Goal: Task Accomplishment & Management: Manage account settings

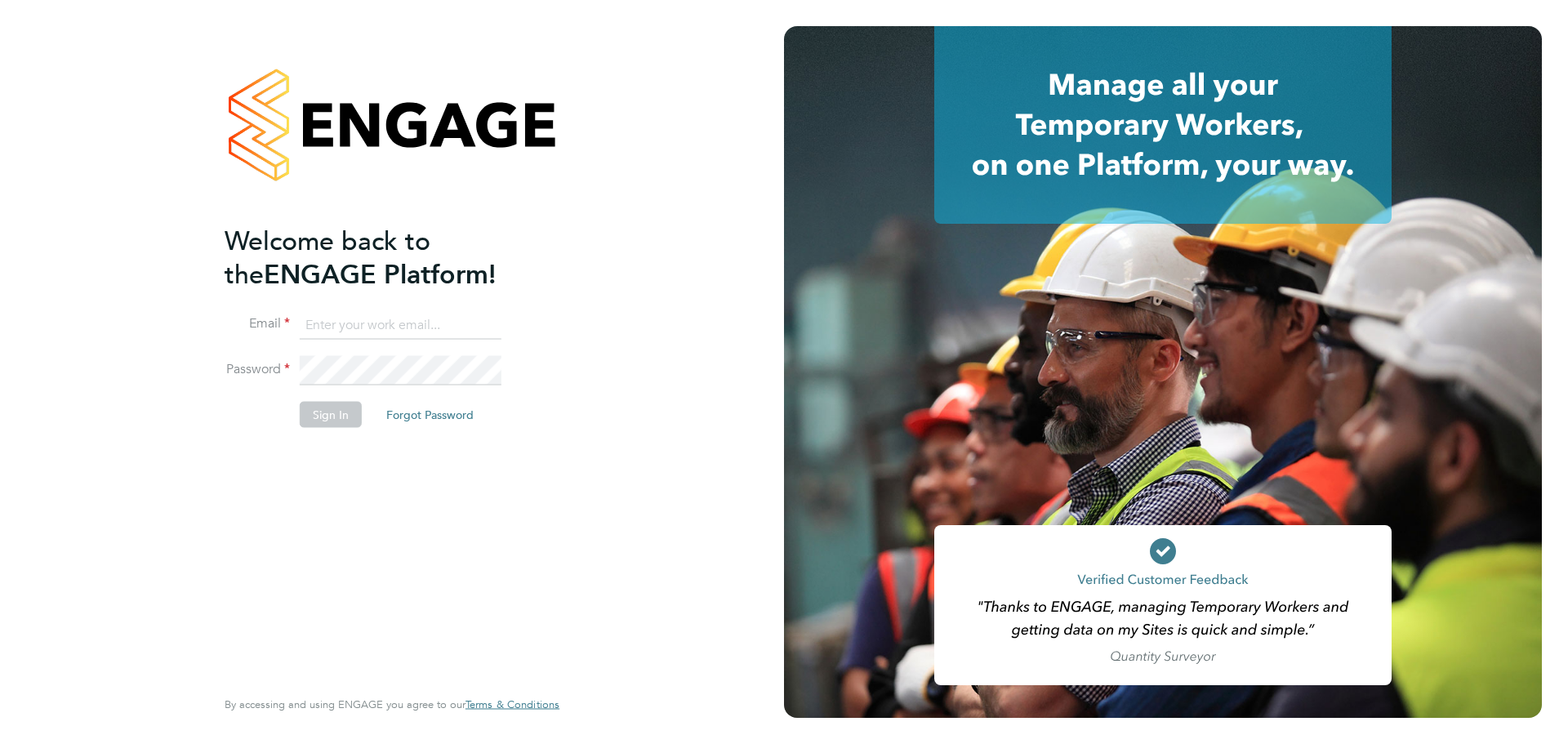
click at [422, 335] on input at bounding box center [400, 325] width 202 height 30
type input "[EMAIL_ADDRESS][DOMAIN_NAME]"
click at [338, 414] on button "Sign In" at bounding box center [330, 414] width 62 height 26
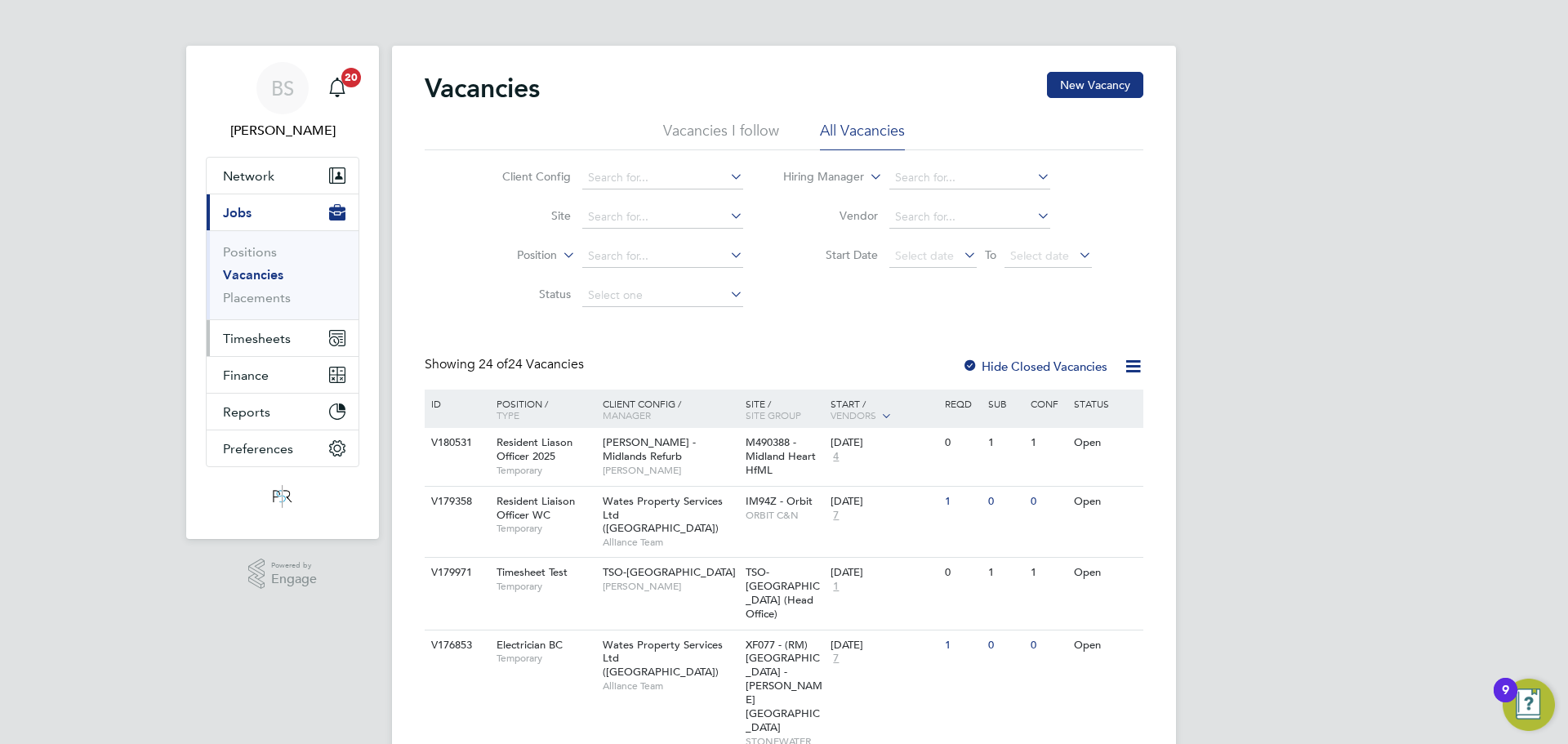
click at [276, 335] on span "Timesheets" at bounding box center [257, 338] width 68 height 16
click at [268, 339] on span "Timesheets" at bounding box center [257, 338] width 68 height 16
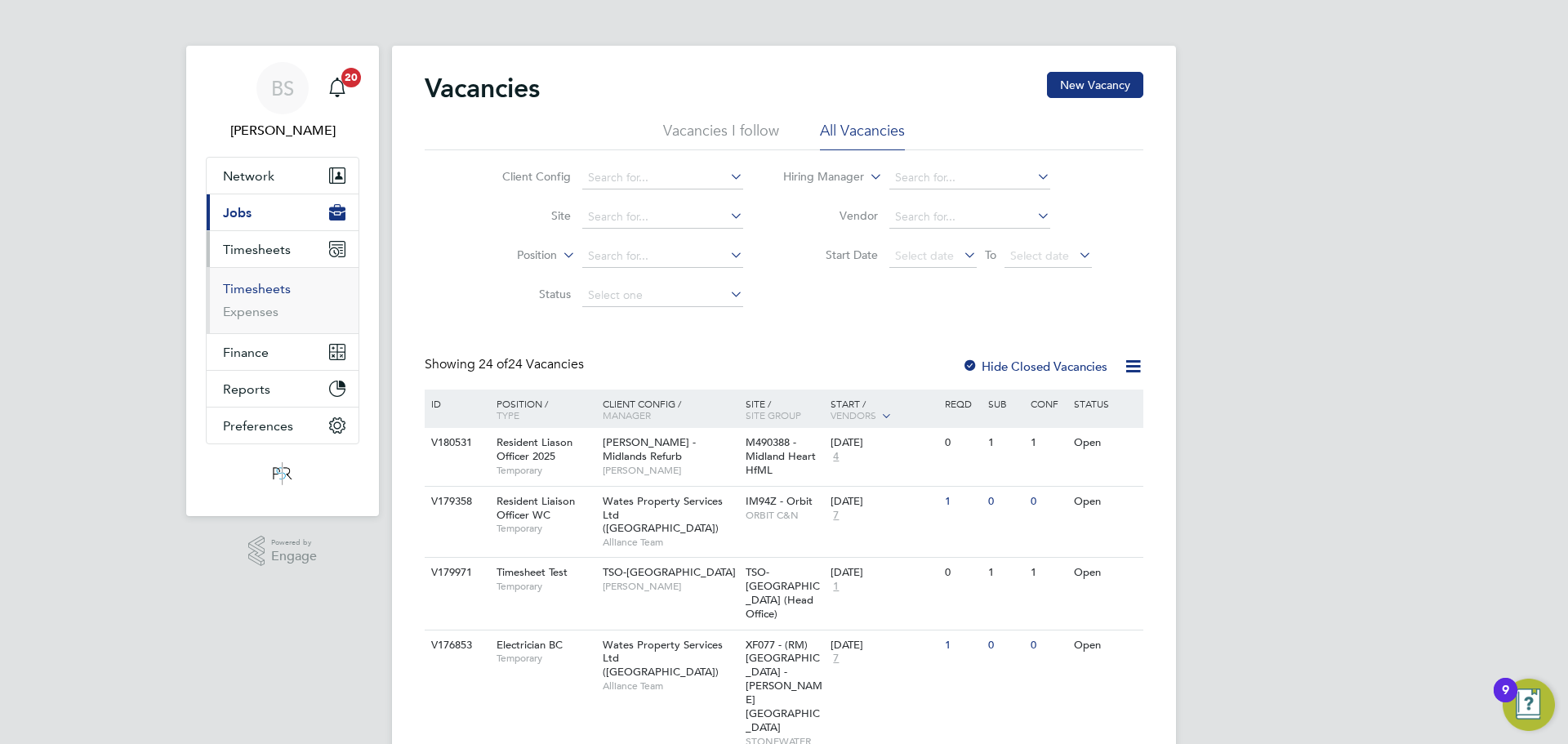
click at [277, 286] on link "Timesheets" at bounding box center [257, 288] width 68 height 16
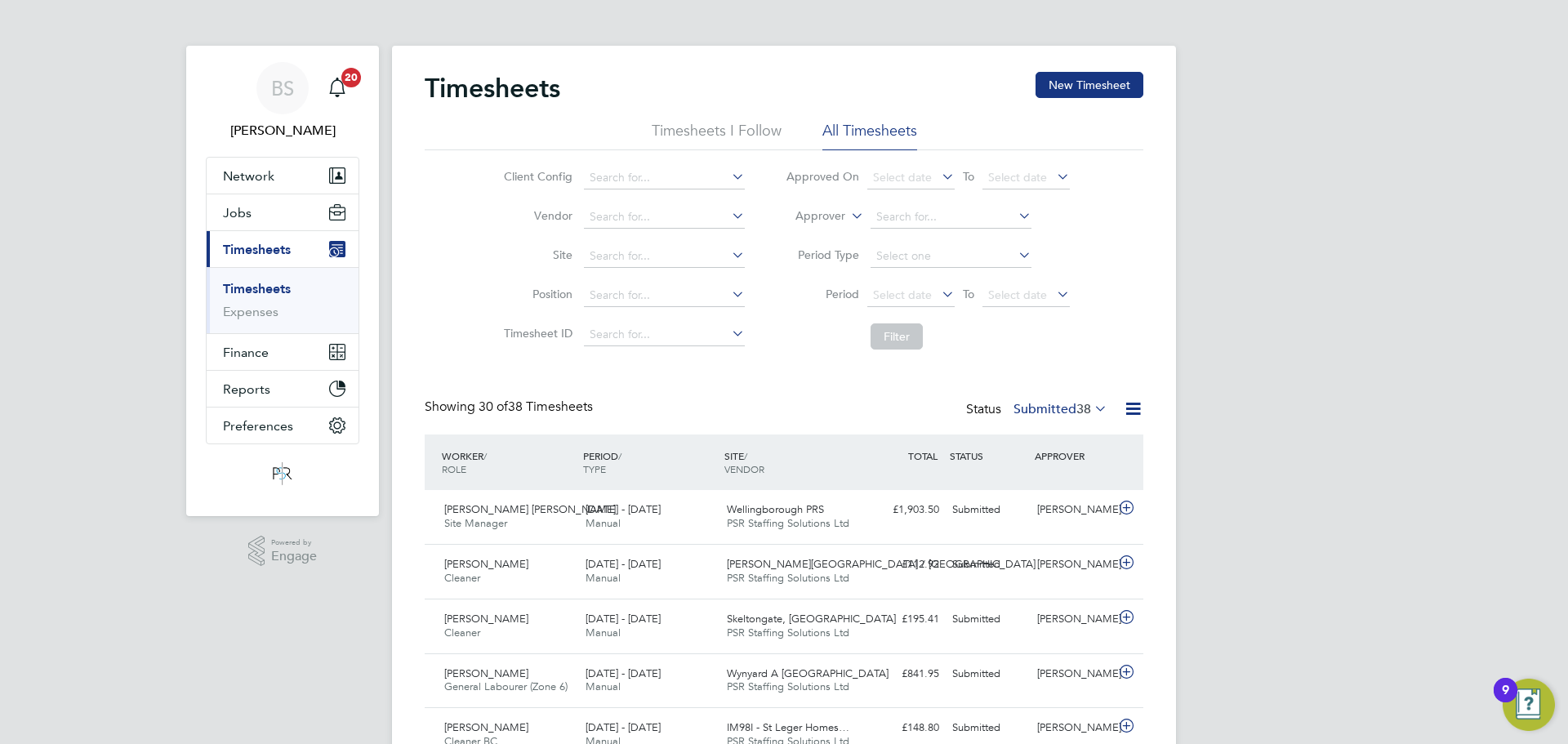
click at [1043, 406] on label "Submitted 38" at bounding box center [1060, 409] width 94 height 17
click at [1024, 502] on li "Approved" at bounding box center [1033, 507] width 75 height 23
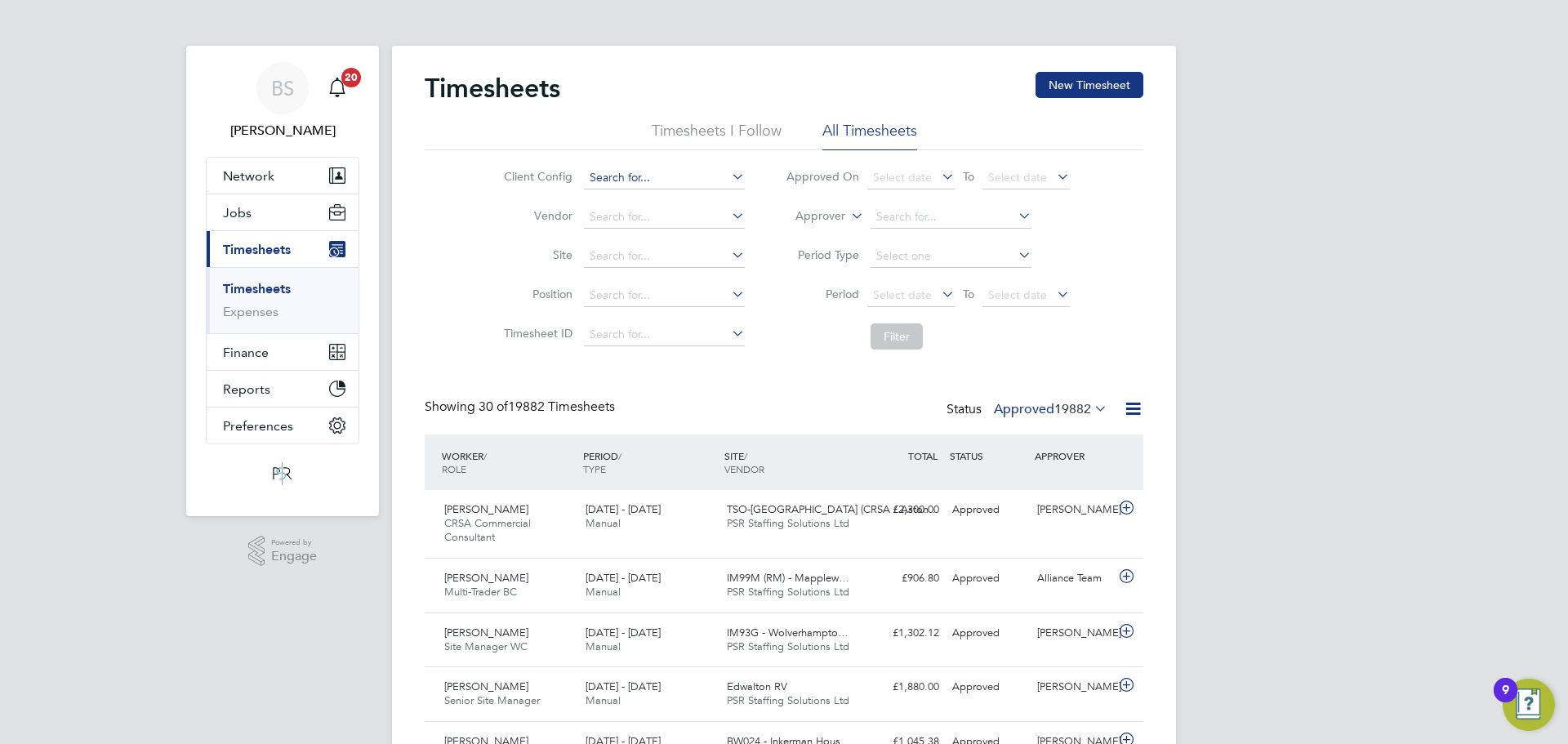
click at [633, 170] on input at bounding box center [664, 178] width 161 height 23
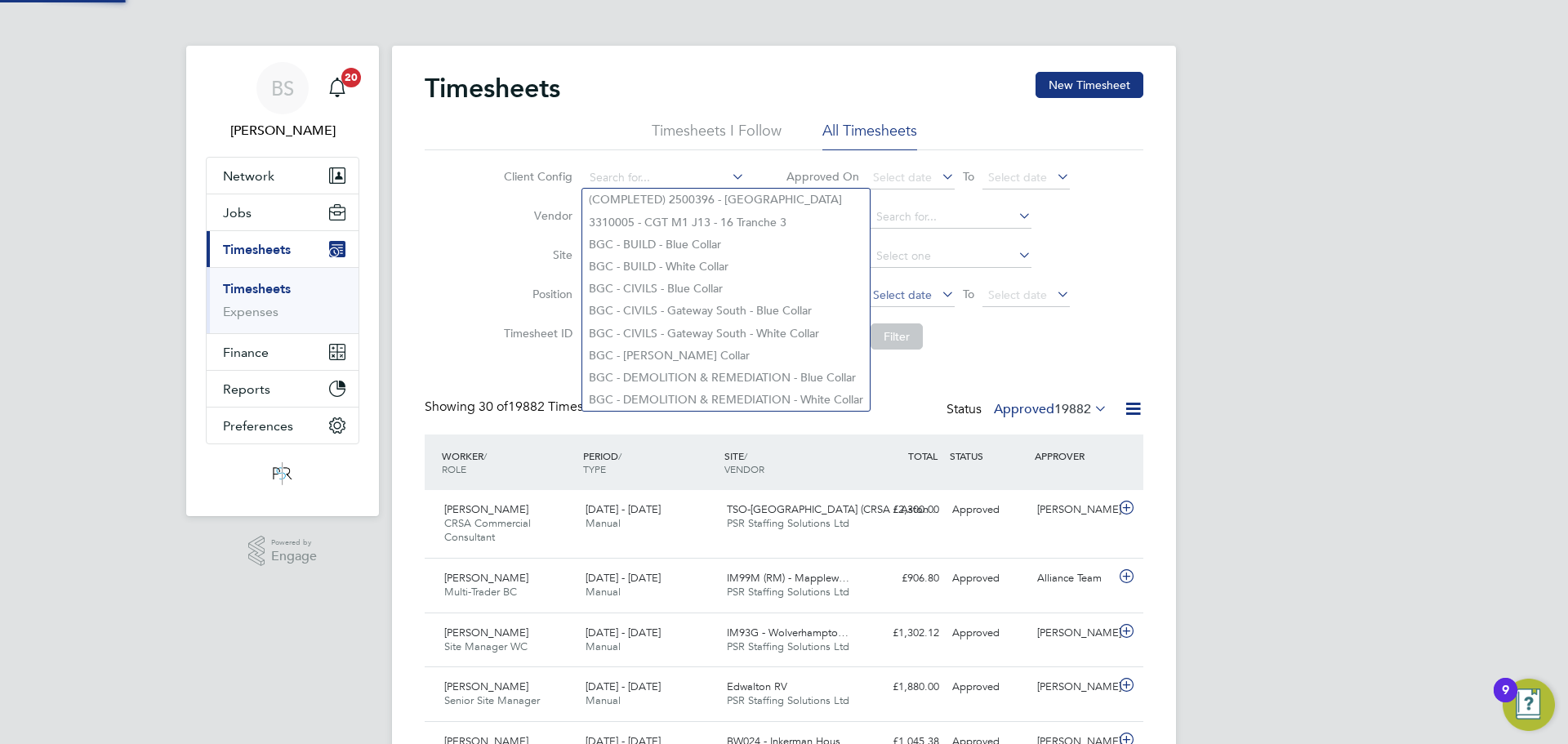
click at [899, 295] on span "Select date" at bounding box center [902, 295] width 59 height 15
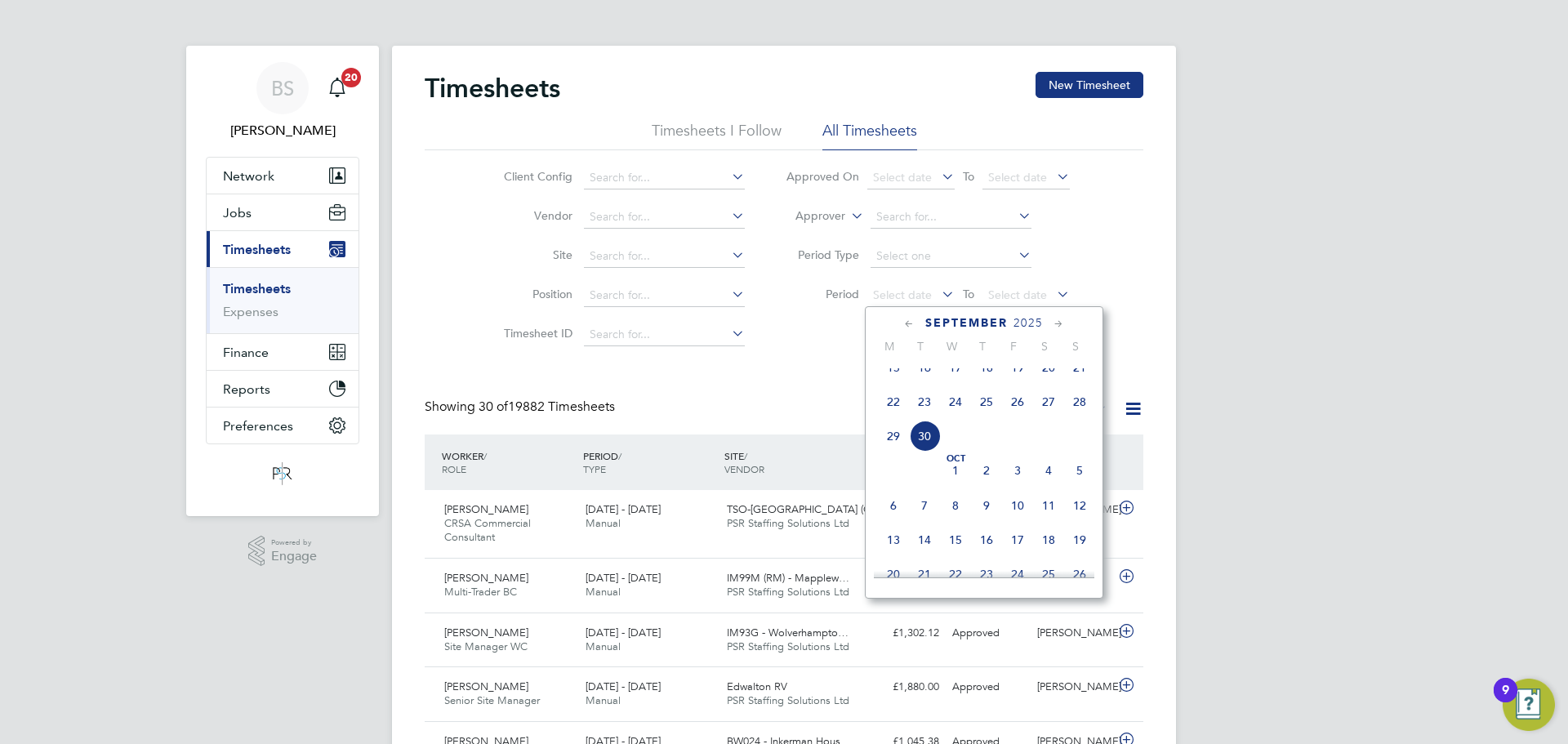
click at [894, 417] on span "22" at bounding box center [893, 401] width 31 height 31
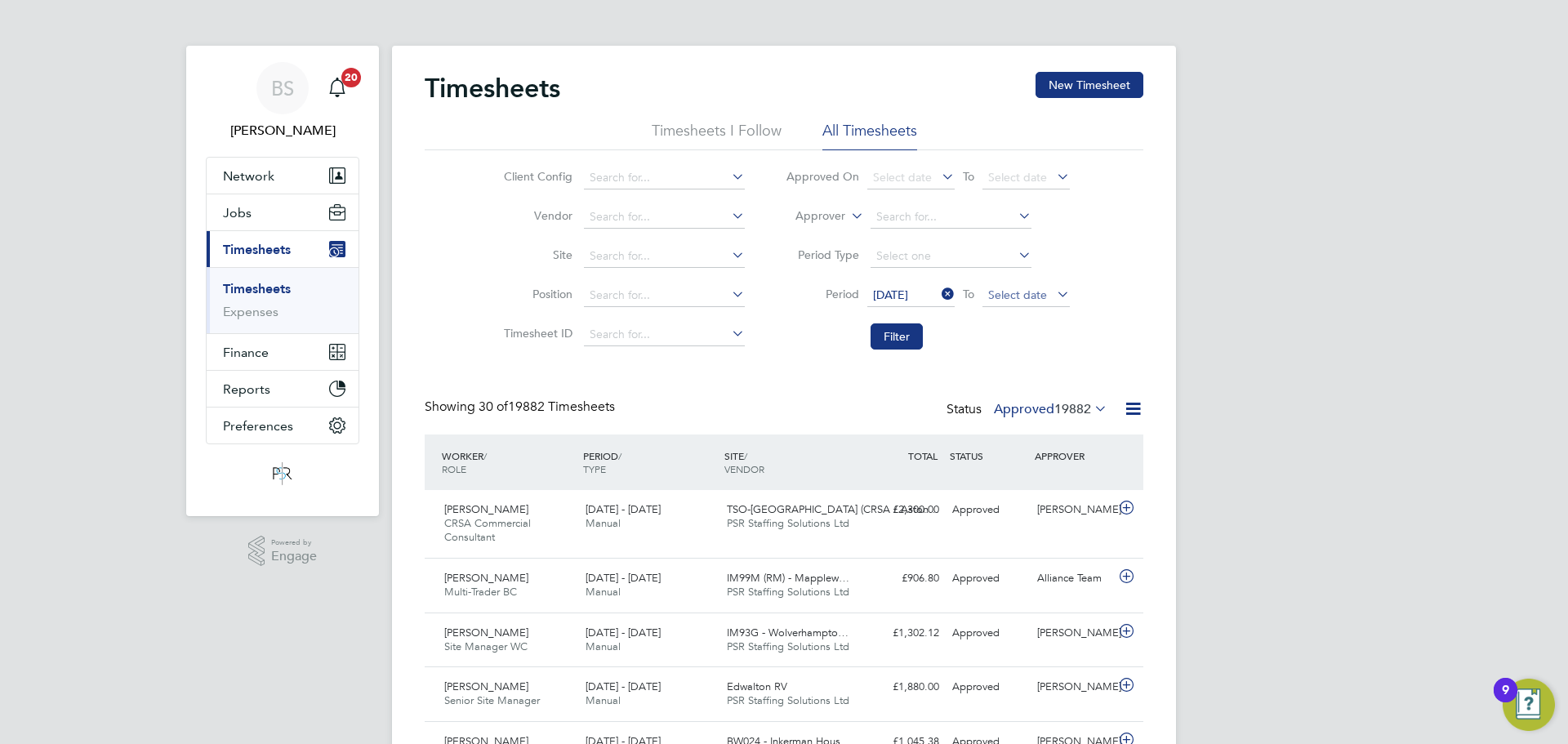
click at [1014, 290] on span "Select date" at bounding box center [1026, 295] width 88 height 22
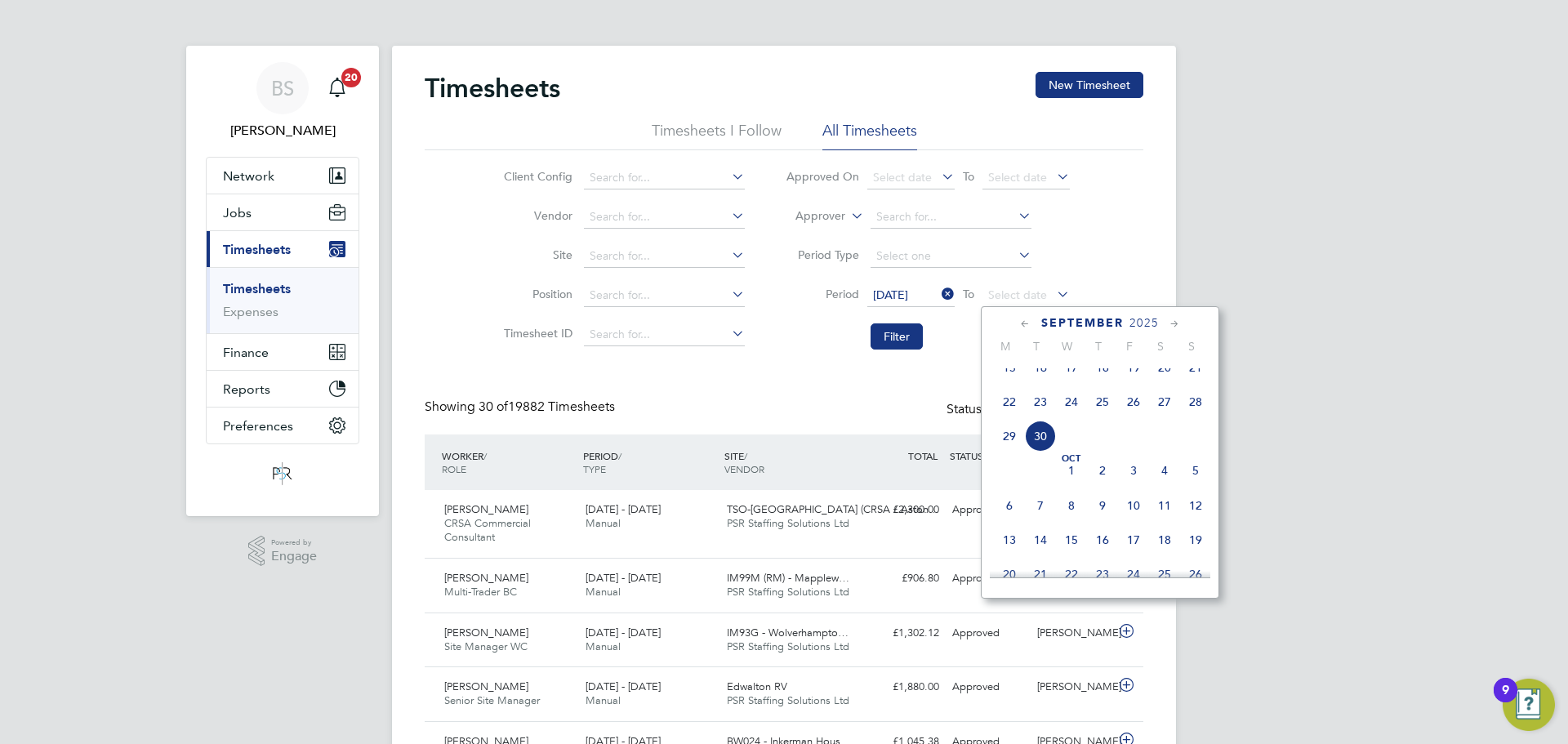
click at [1192, 414] on span "28" at bounding box center [1195, 401] width 31 height 31
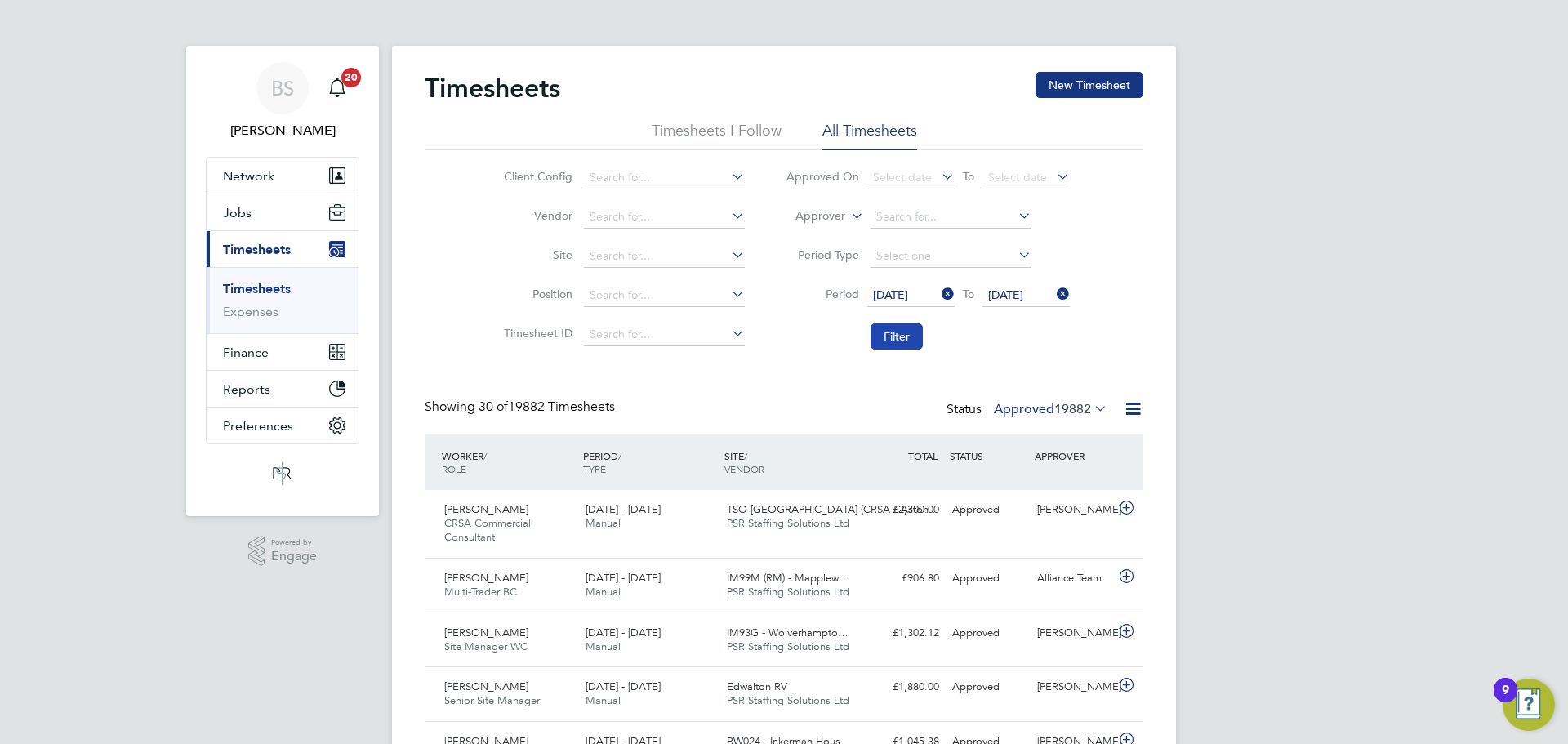
click at [881, 335] on button "Filter" at bounding box center [896, 337] width 52 height 26
click at [837, 218] on label "Approver" at bounding box center [808, 217] width 74 height 17
click at [823, 234] on li "Worker" at bounding box center [805, 235] width 81 height 22
click at [837, 217] on label "Worker" at bounding box center [808, 217] width 74 height 17
drag, startPoint x: 811, startPoint y: 252, endPoint x: 856, endPoint y: 238, distance: 47.1
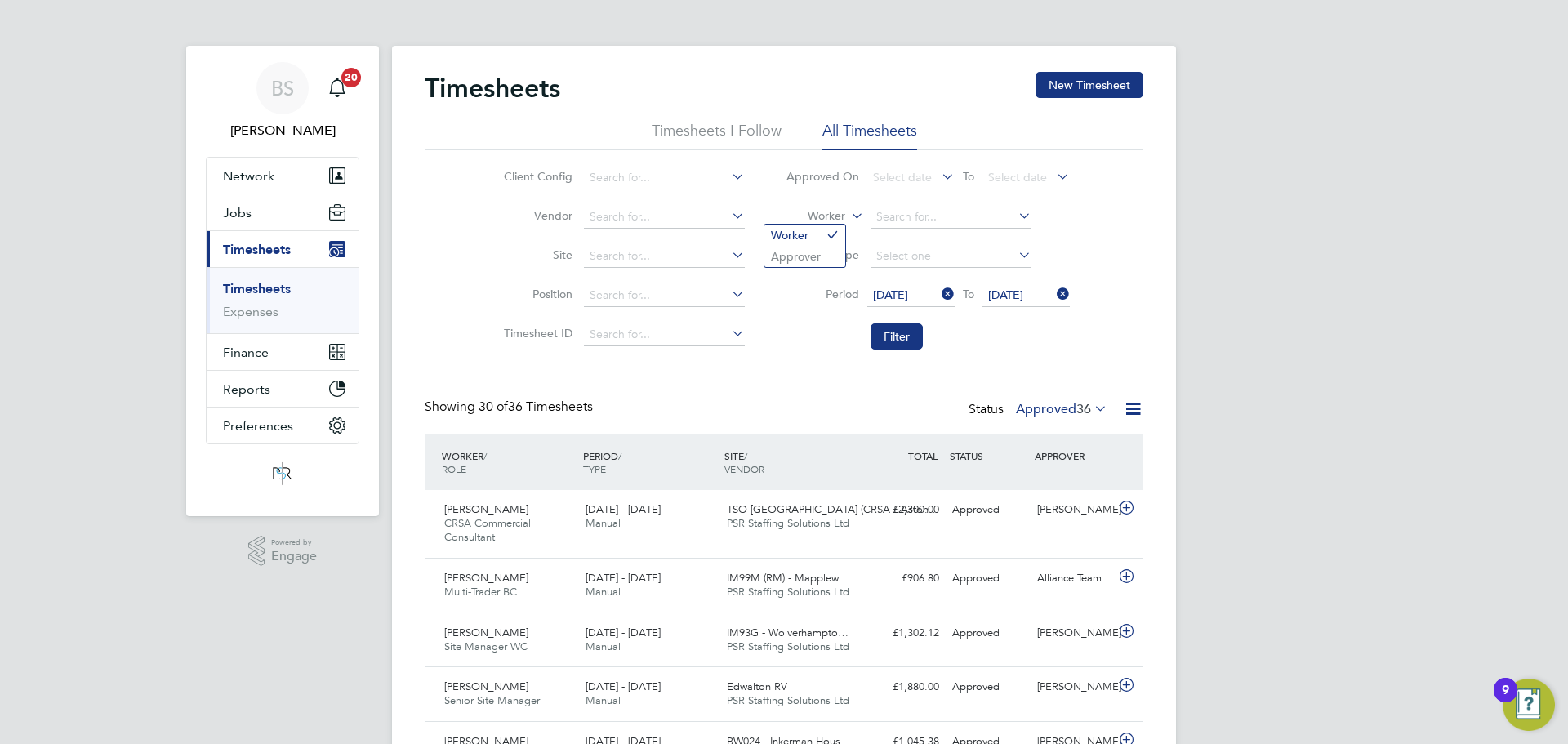
click at [811, 252] on li "Approver" at bounding box center [805, 257] width 81 height 22
click at [895, 217] on input at bounding box center [951, 218] width 161 height 23
click at [927, 241] on li "Jay ne Cadman" at bounding box center [977, 238] width 218 height 22
type input "Jayne Cadman"
click at [904, 326] on button "Filter" at bounding box center [896, 337] width 52 height 26
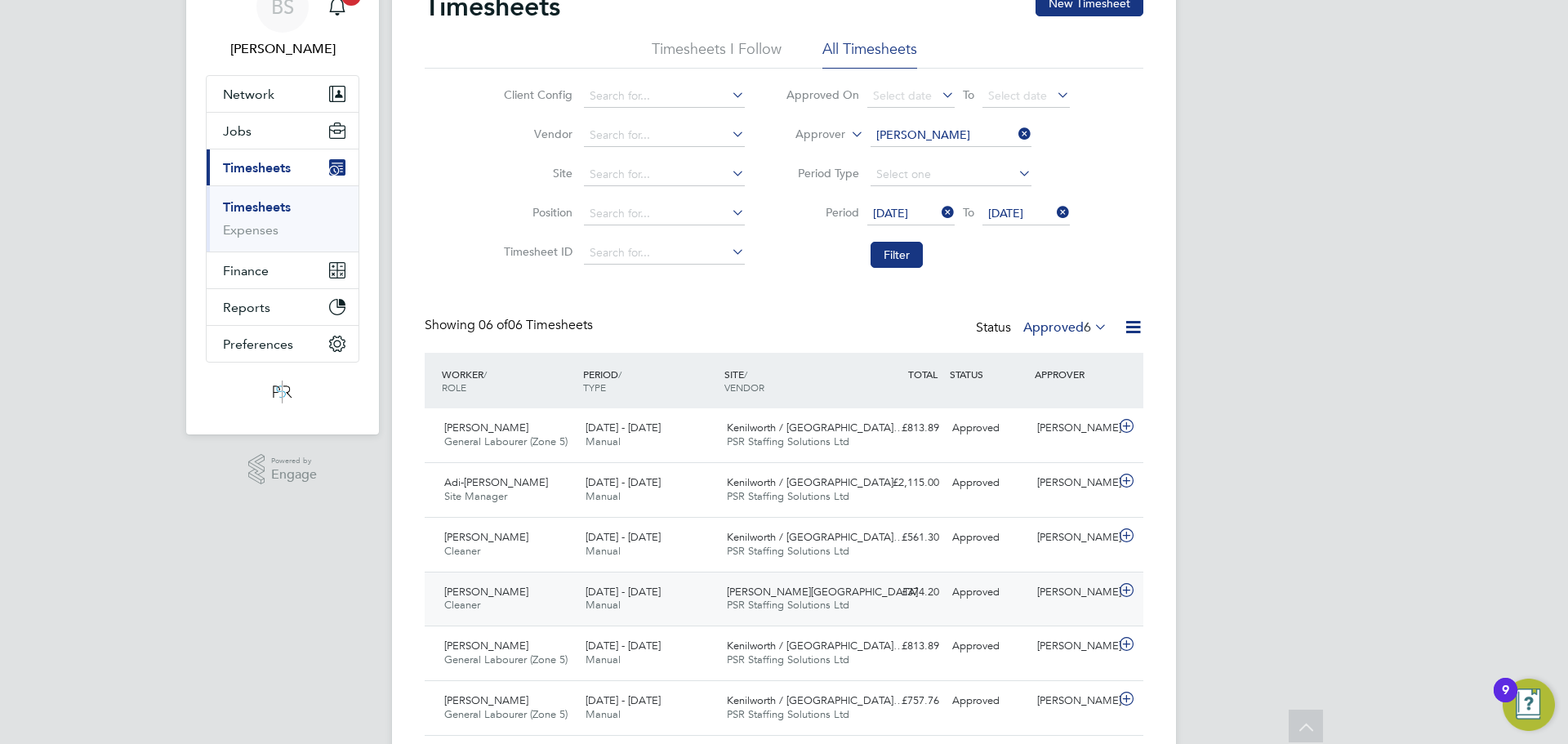
scroll to position [132, 0]
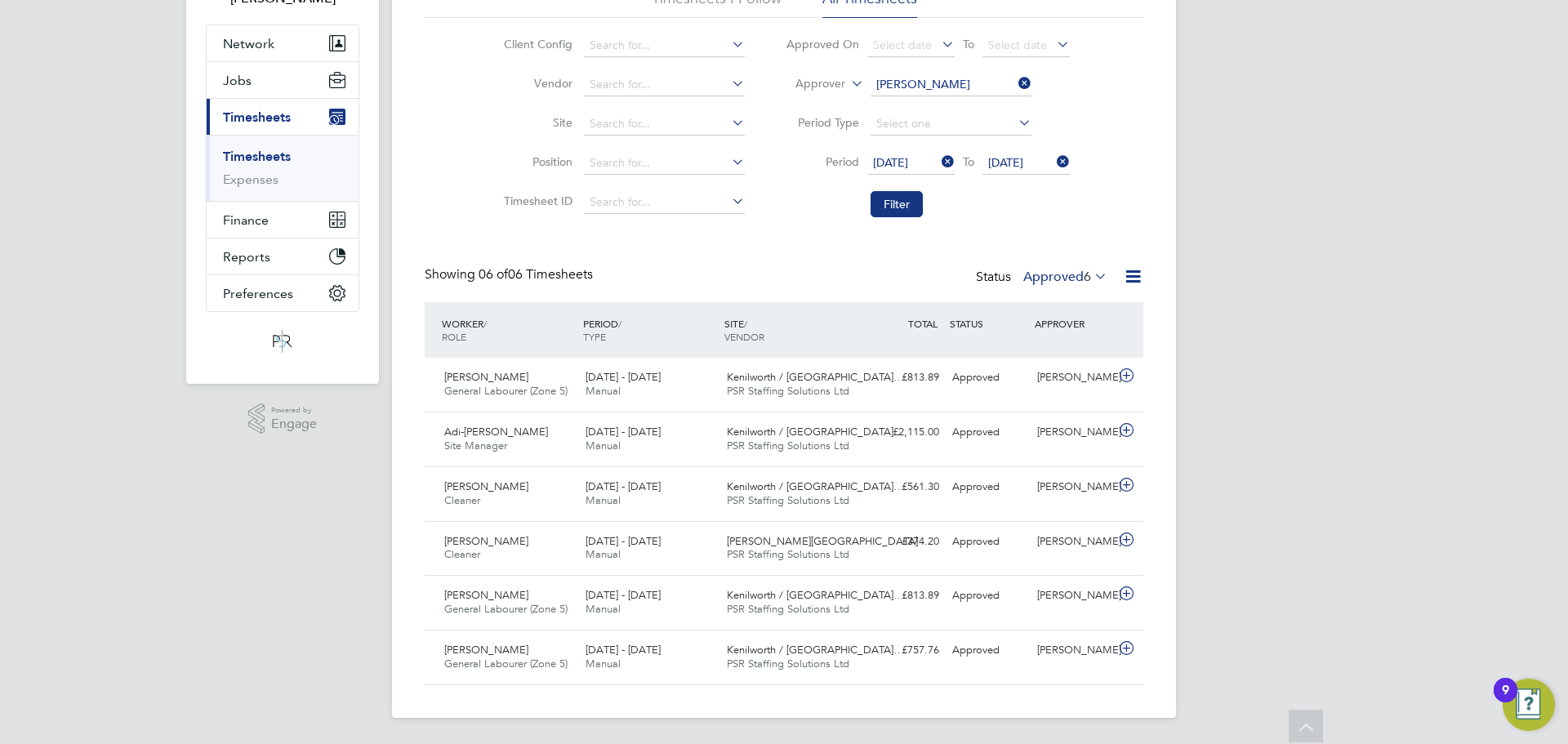
click at [1038, 271] on label "Approved 6" at bounding box center [1065, 277] width 84 height 17
click at [1075, 349] on li "Submitted" at bounding box center [1062, 352] width 75 height 23
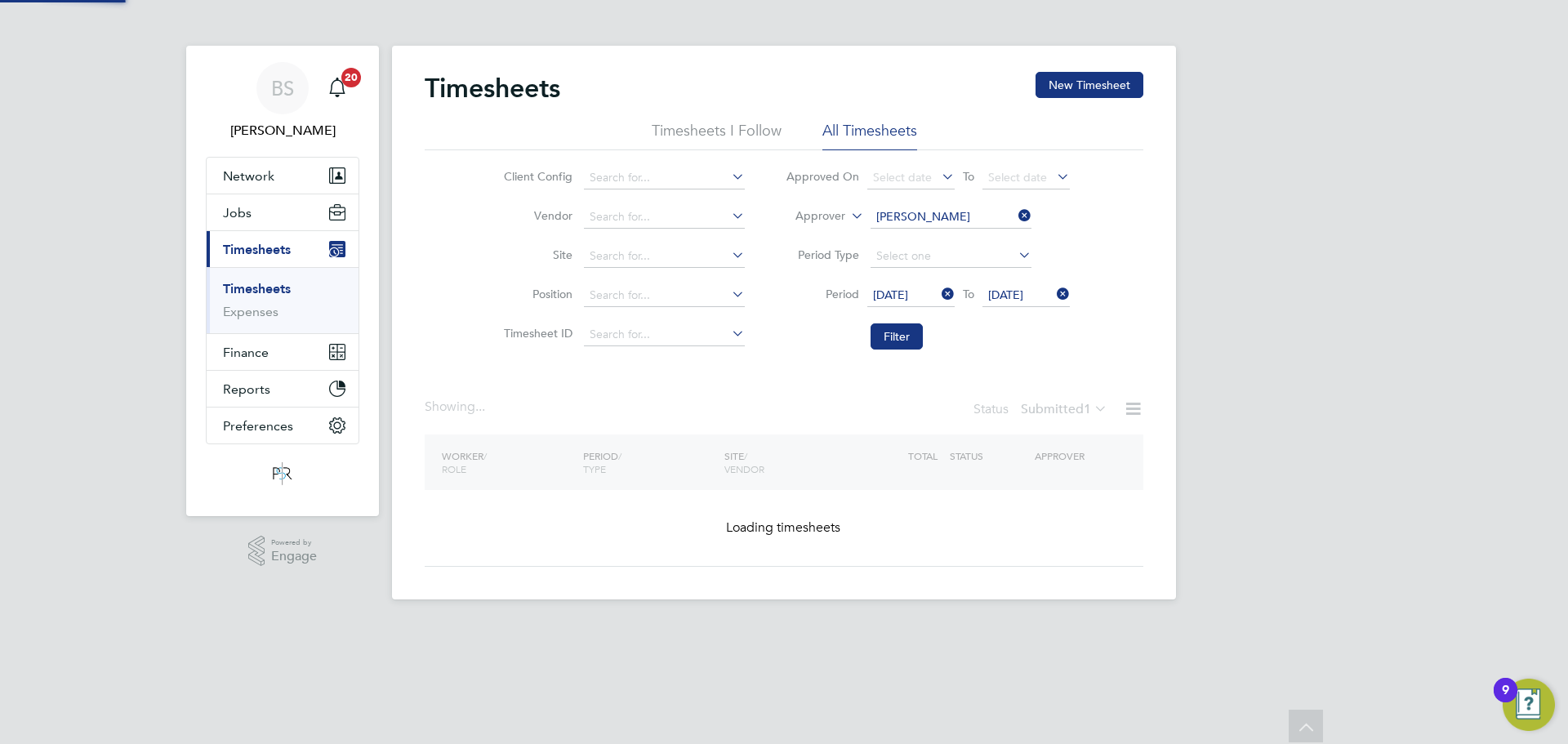
scroll to position [0, 0]
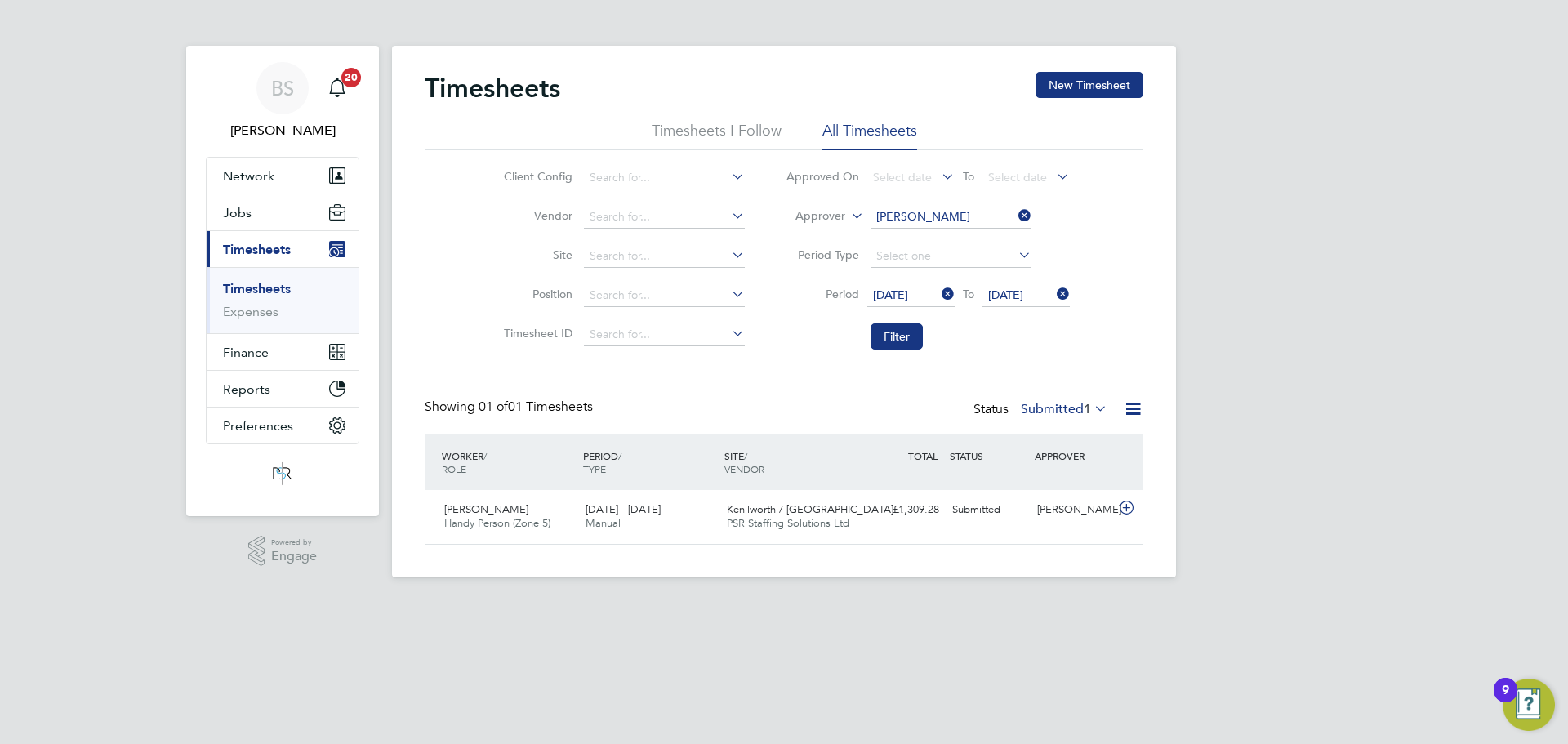
click at [1015, 215] on icon at bounding box center [1015, 216] width 0 height 23
click at [964, 219] on input at bounding box center [951, 218] width 161 height 23
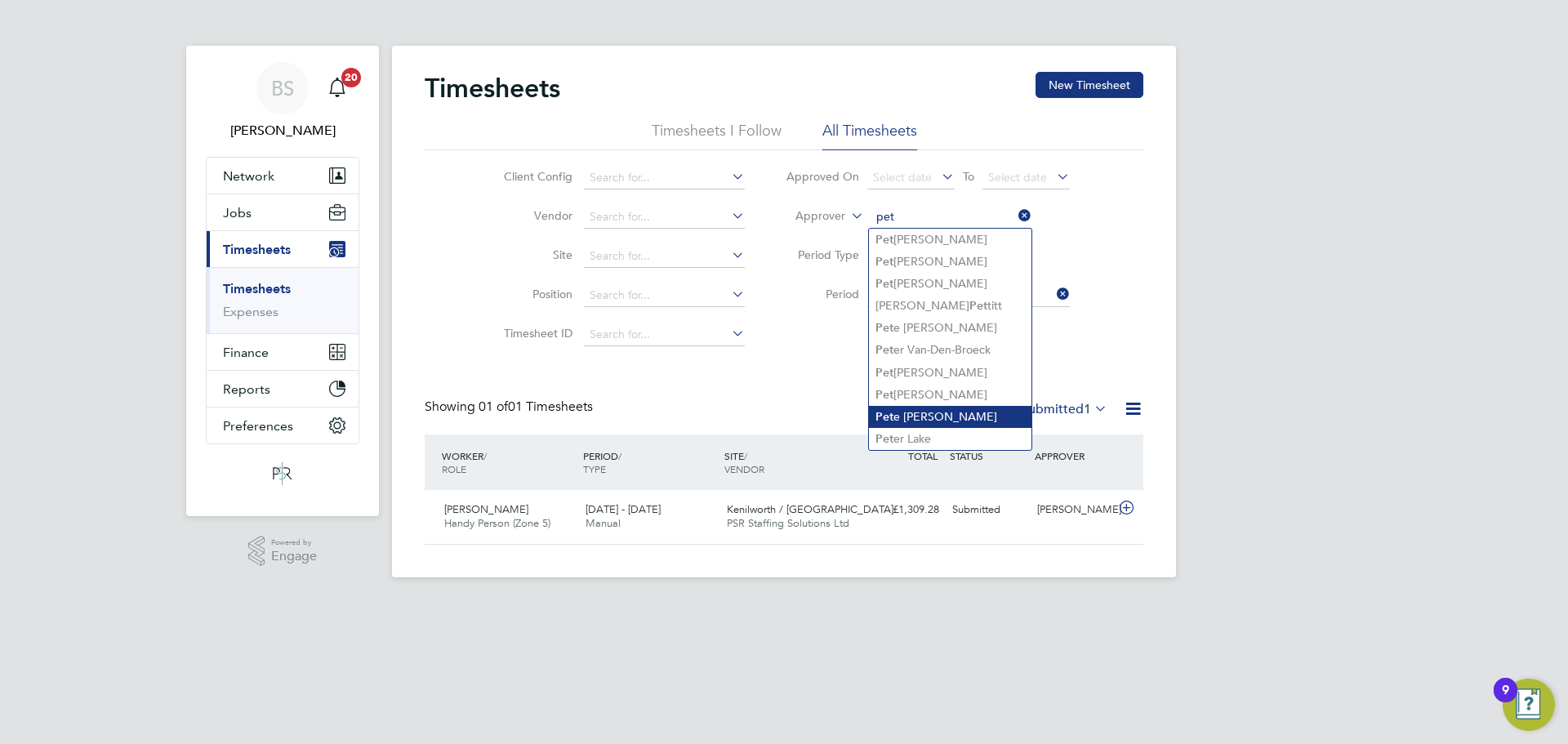
click at [960, 406] on li "Pet e Darbyshire" at bounding box center [950, 416] width 162 height 22
type input "Pete Darbyshire"
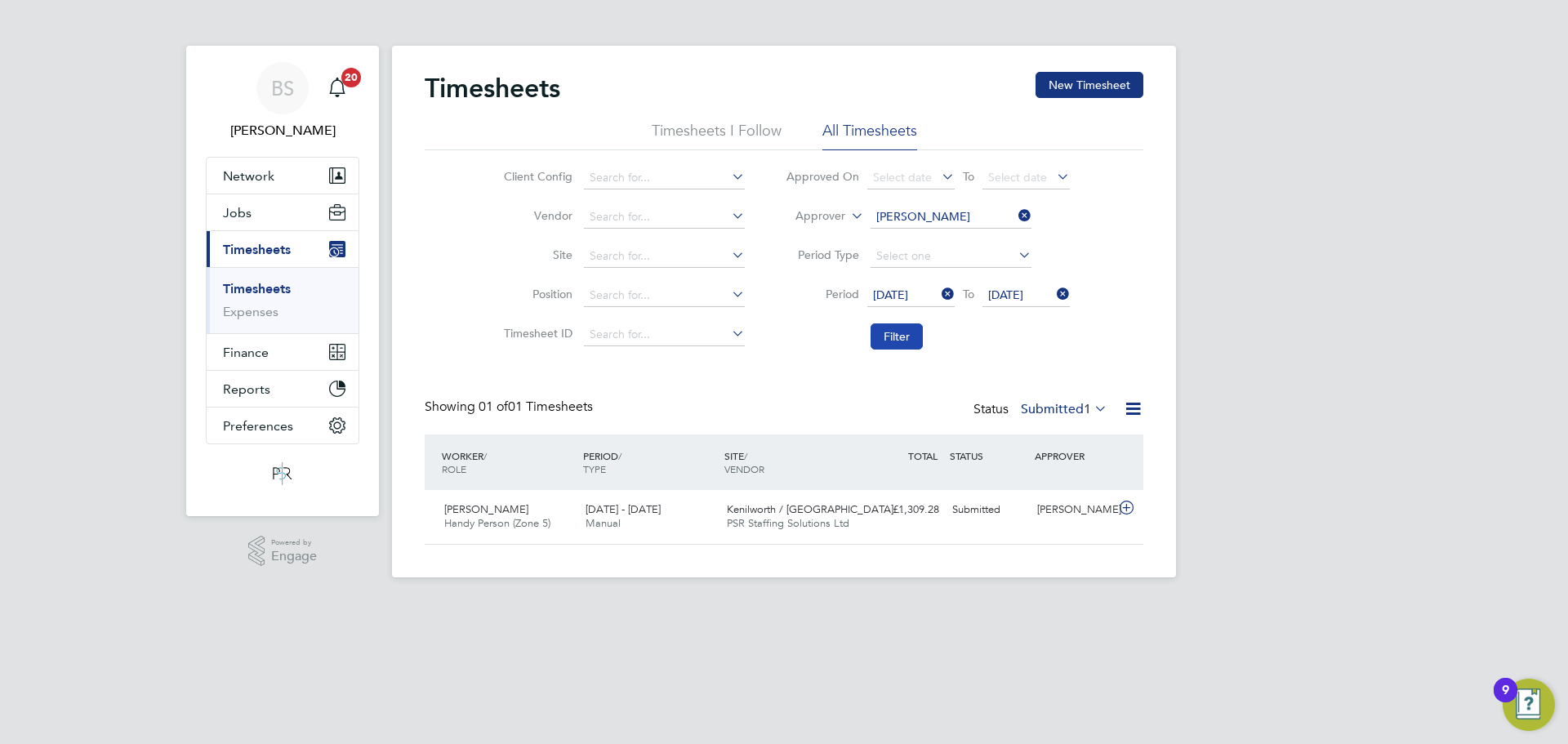
click at [900, 341] on button "Filter" at bounding box center [896, 337] width 52 height 26
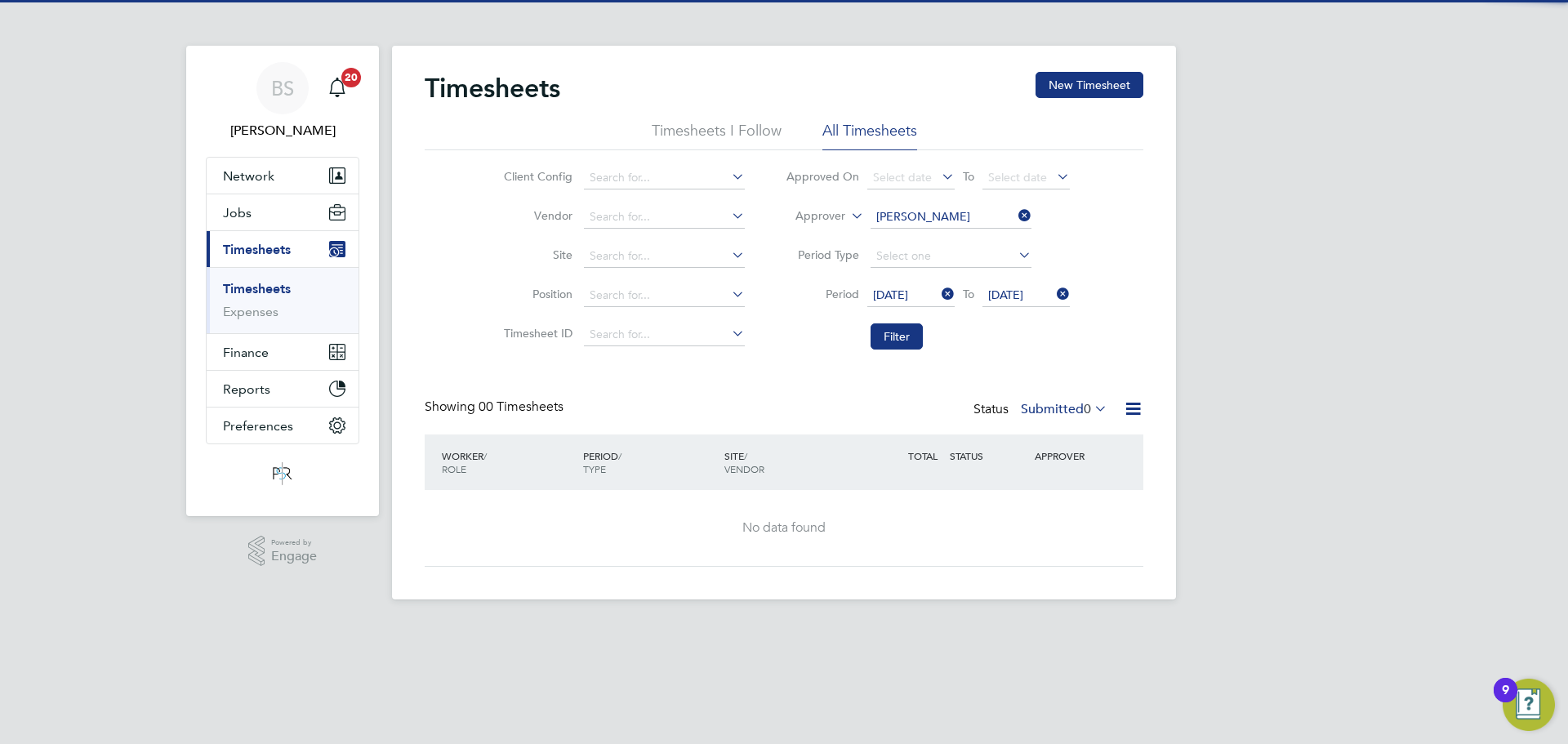
click at [1065, 410] on label "Submitted 0" at bounding box center [1063, 409] width 87 height 17
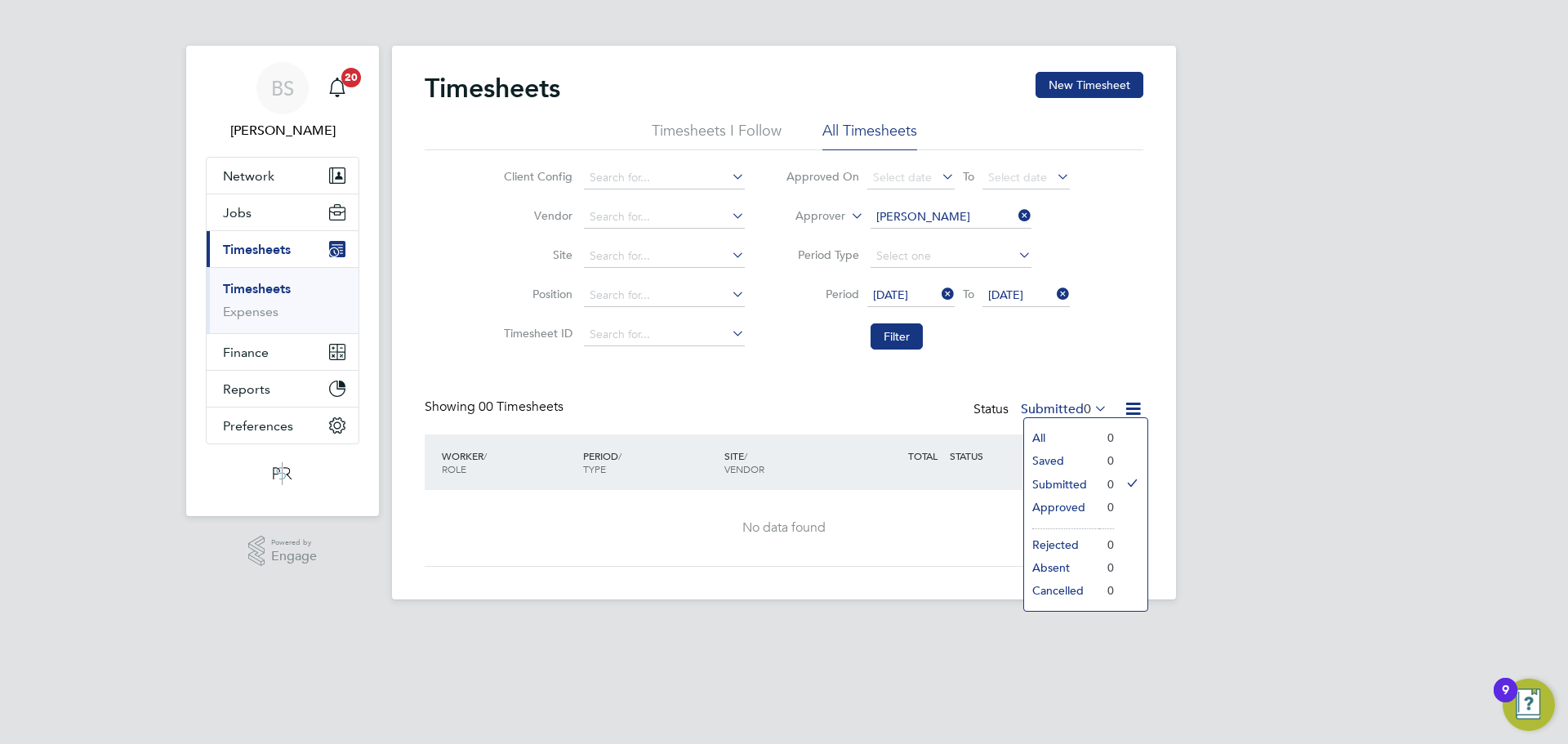
click at [964, 350] on li "Filter" at bounding box center [928, 336] width 325 height 42
drag, startPoint x: 1019, startPoint y: 217, endPoint x: 1020, endPoint y: 206, distance: 11.0
click at [1015, 217] on icon at bounding box center [1015, 216] width 0 height 23
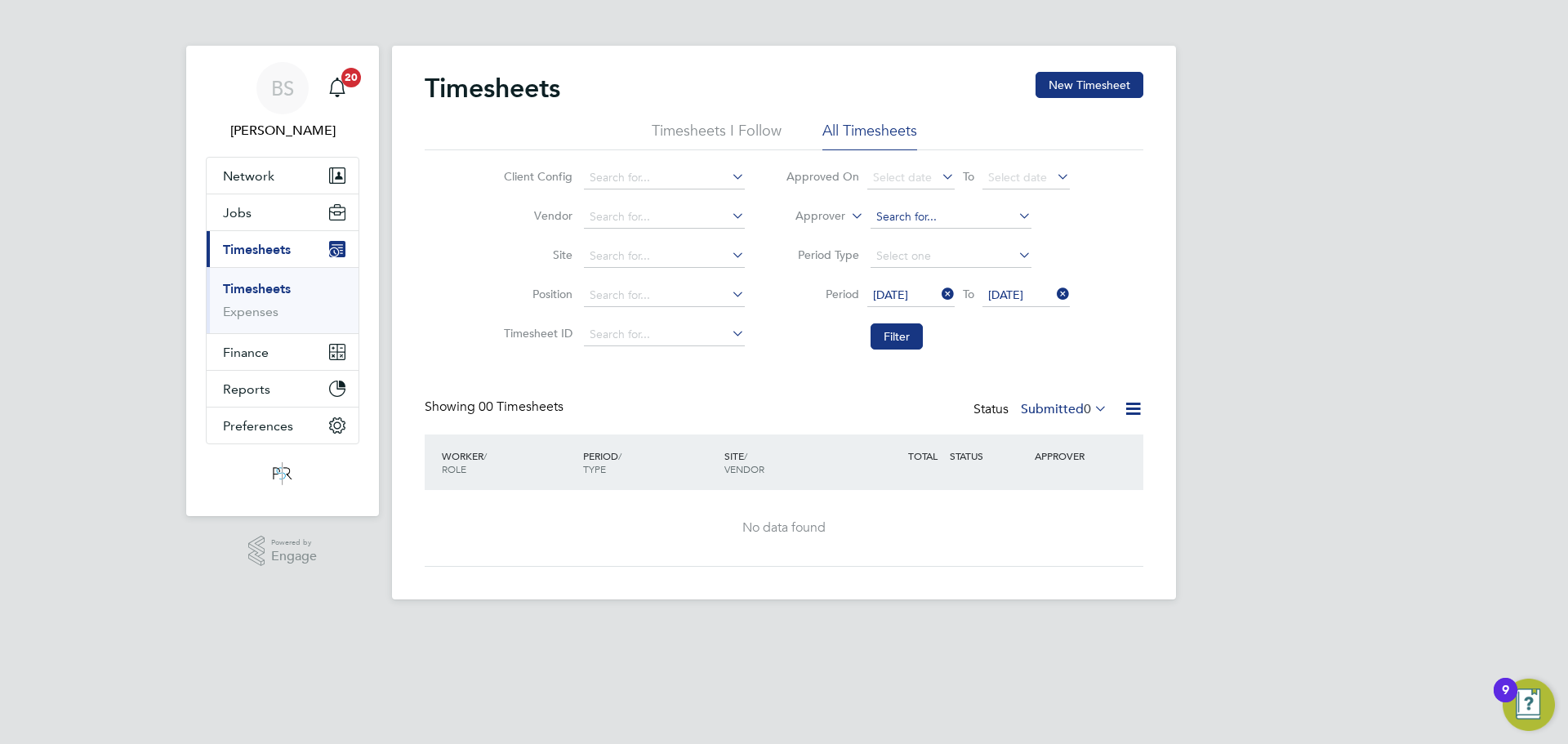
click at [909, 215] on input at bounding box center [951, 218] width 161 height 23
click at [932, 235] on li "Jenna Deehan" at bounding box center [970, 239] width 202 height 22
type input "Jenna Deehan"
click at [904, 333] on button "Filter" at bounding box center [896, 337] width 52 height 26
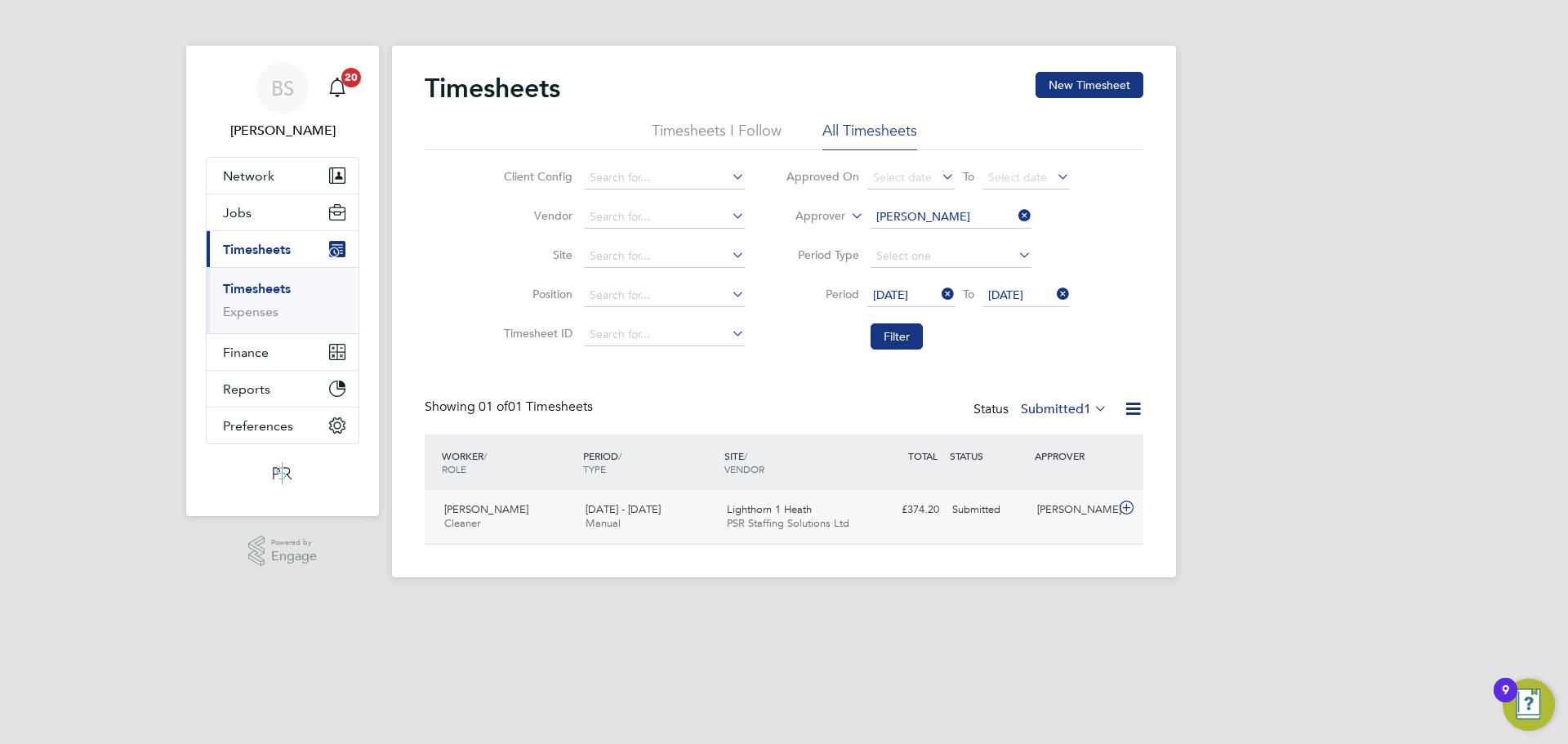
click at [1035, 524] on div "Anne Marie Grant Cleaner 22 - 28 Sep 2025 22 - 28 Sep 2025 Manual Lighthorn 1 H…" at bounding box center [784, 516] width 718 height 54
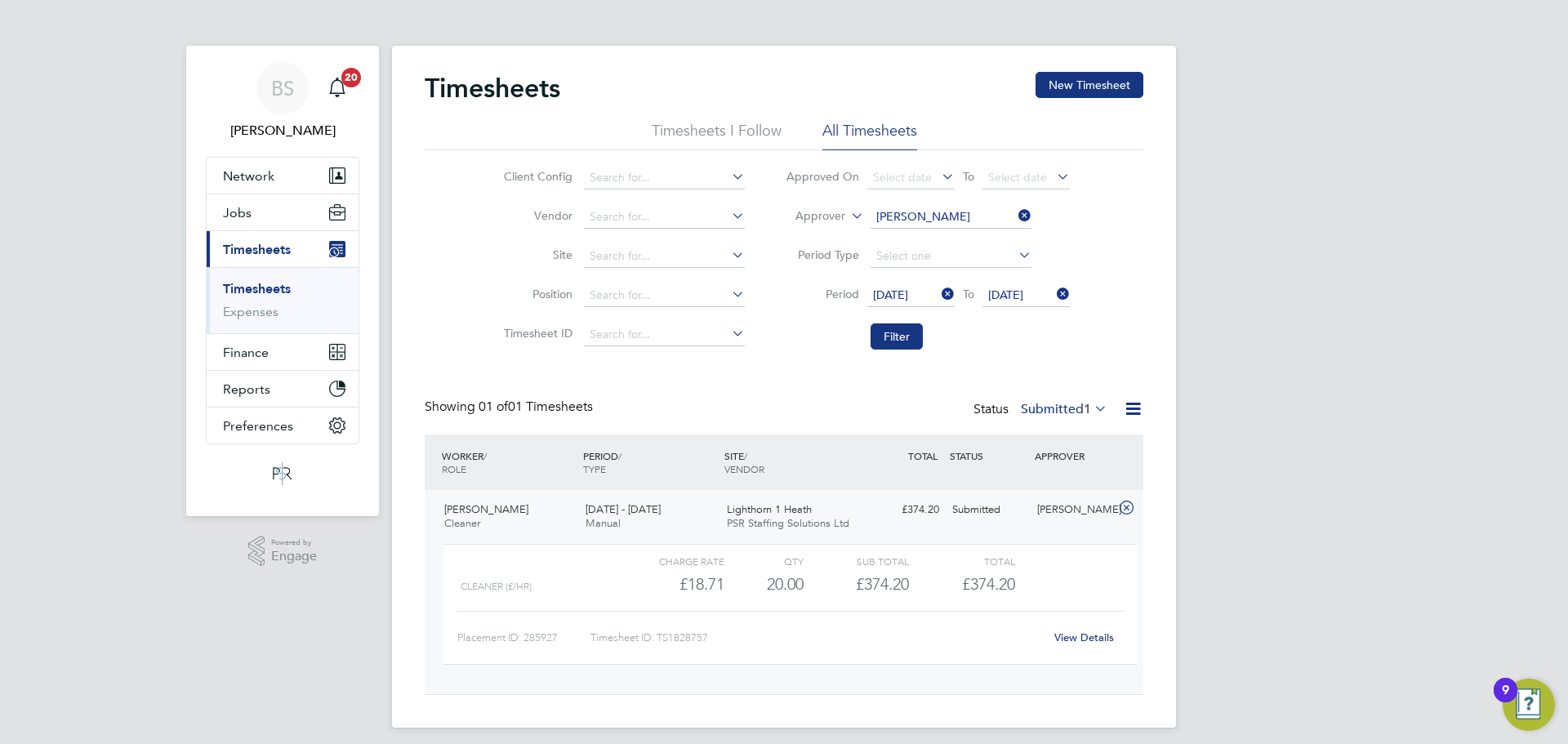
click at [1067, 631] on link "View Details" at bounding box center [1084, 637] width 60 height 14
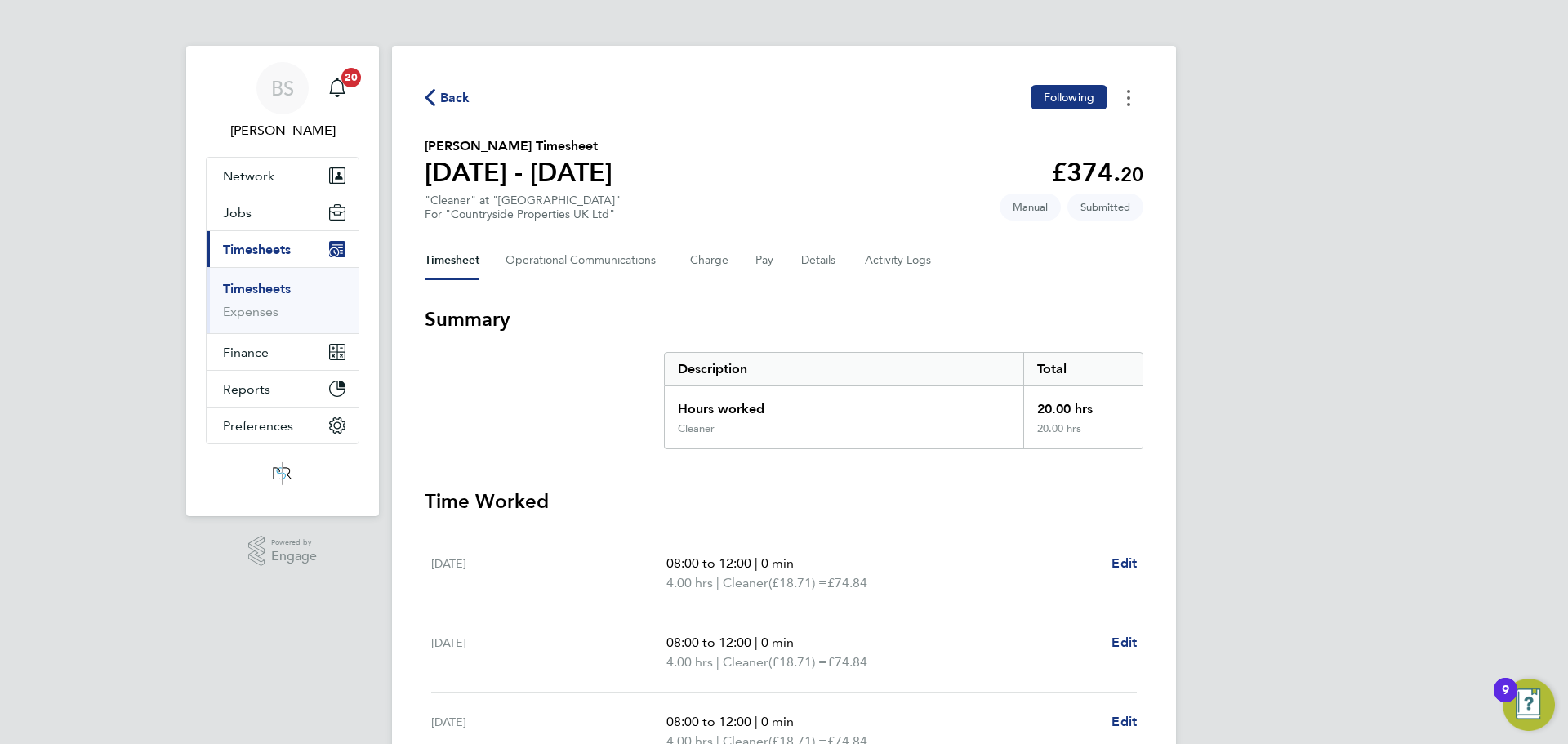
click at [1131, 102] on button "Timesheets Menu" at bounding box center [1129, 98] width 30 height 26
click at [771, 309] on h3 "Summary" at bounding box center [784, 319] width 718 height 26
click at [824, 258] on button "Details" at bounding box center [819, 260] width 37 height 39
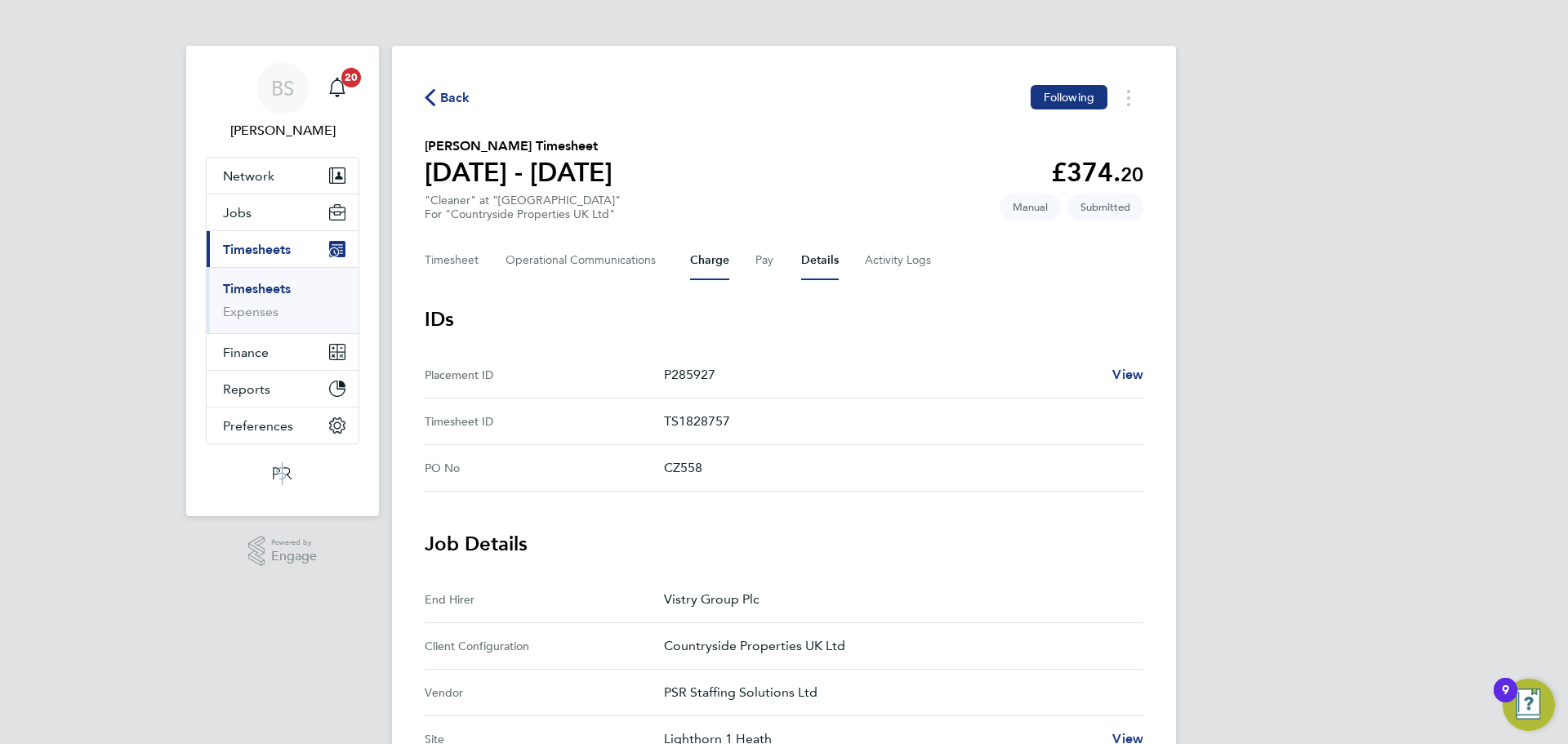
click at [708, 259] on button "Charge" at bounding box center [709, 260] width 39 height 39
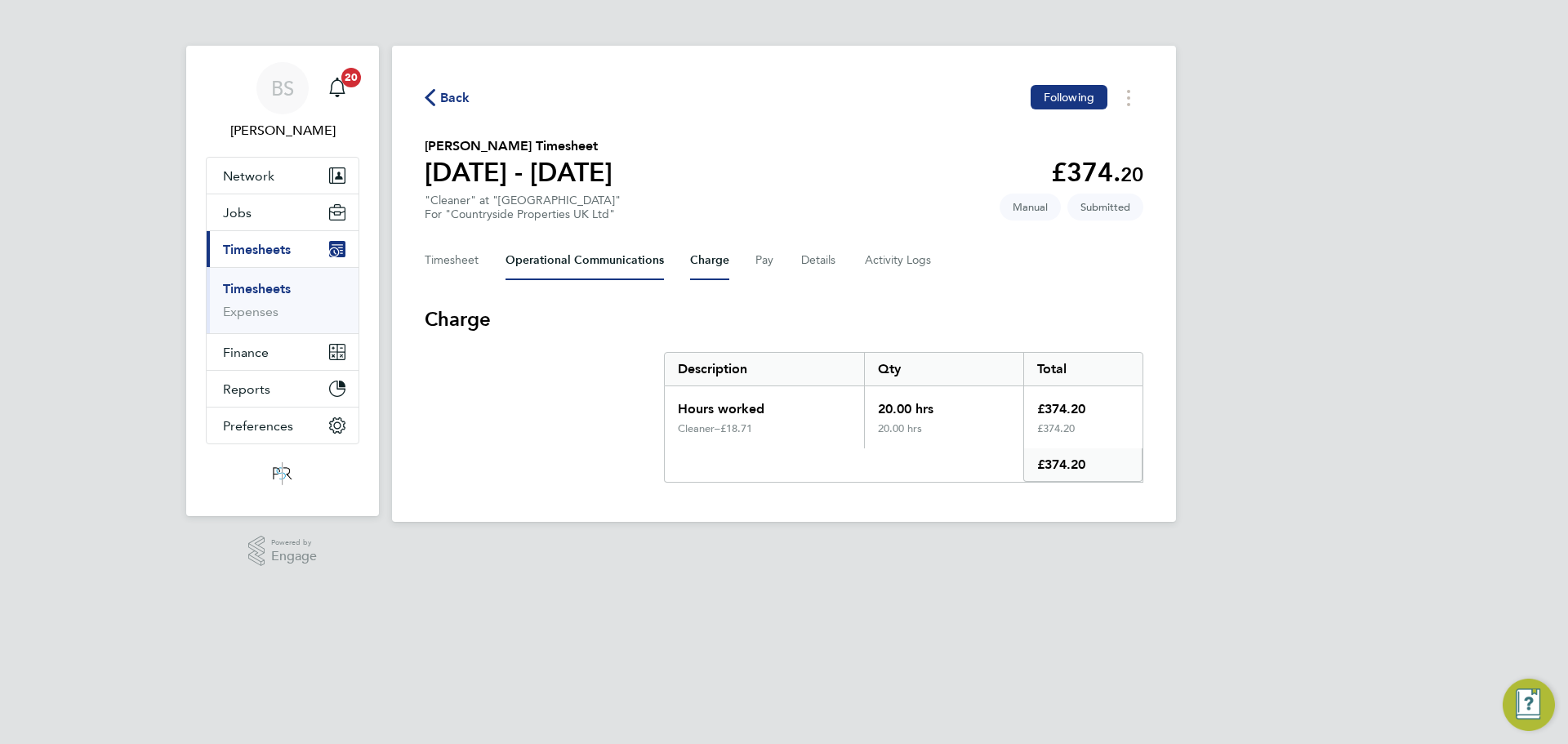
click at [642, 262] on Communications-tab "Operational Communications" at bounding box center [584, 260] width 158 height 39
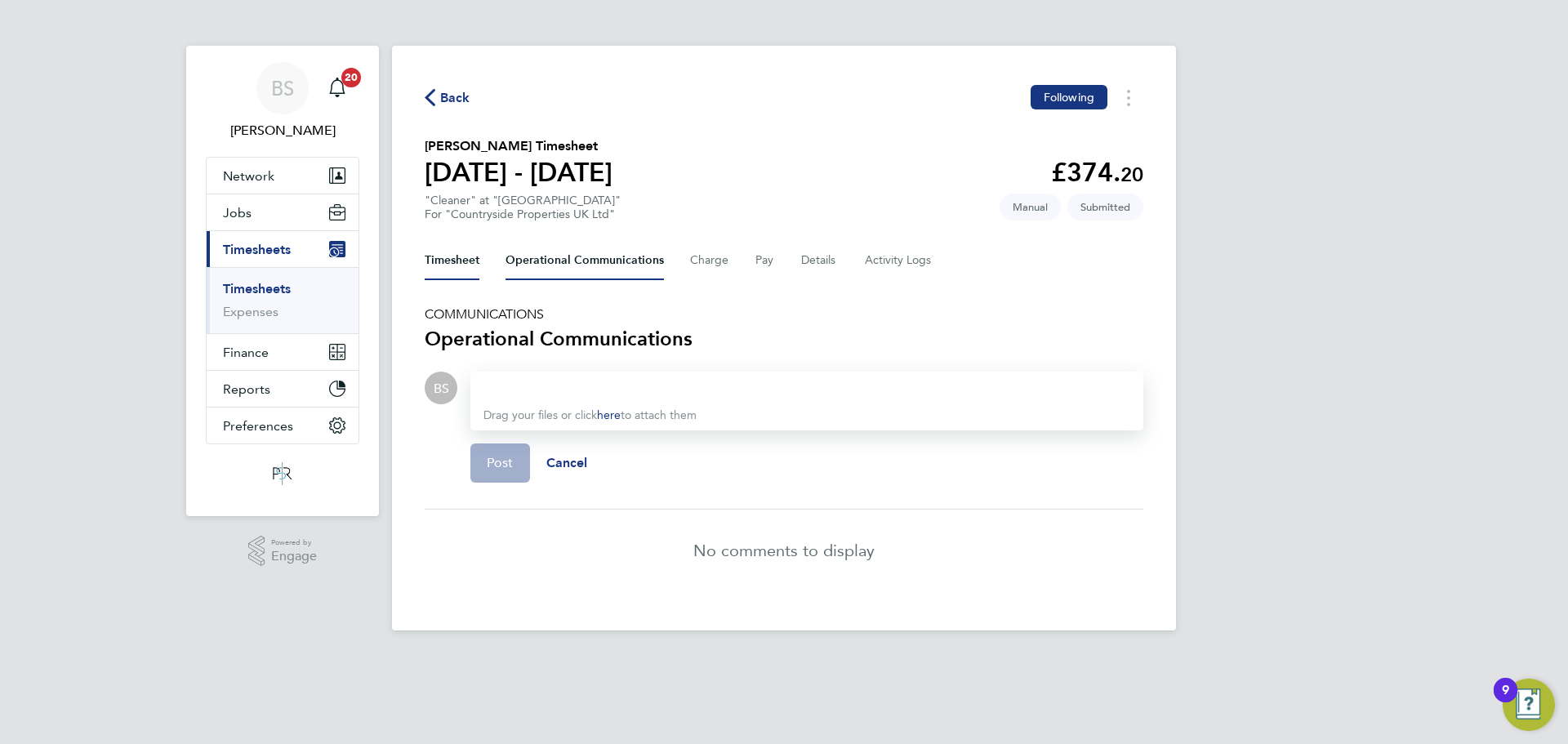
click at [476, 262] on button "Timesheet" at bounding box center [452, 260] width 55 height 39
